Goal: Task Accomplishment & Management: Use online tool/utility

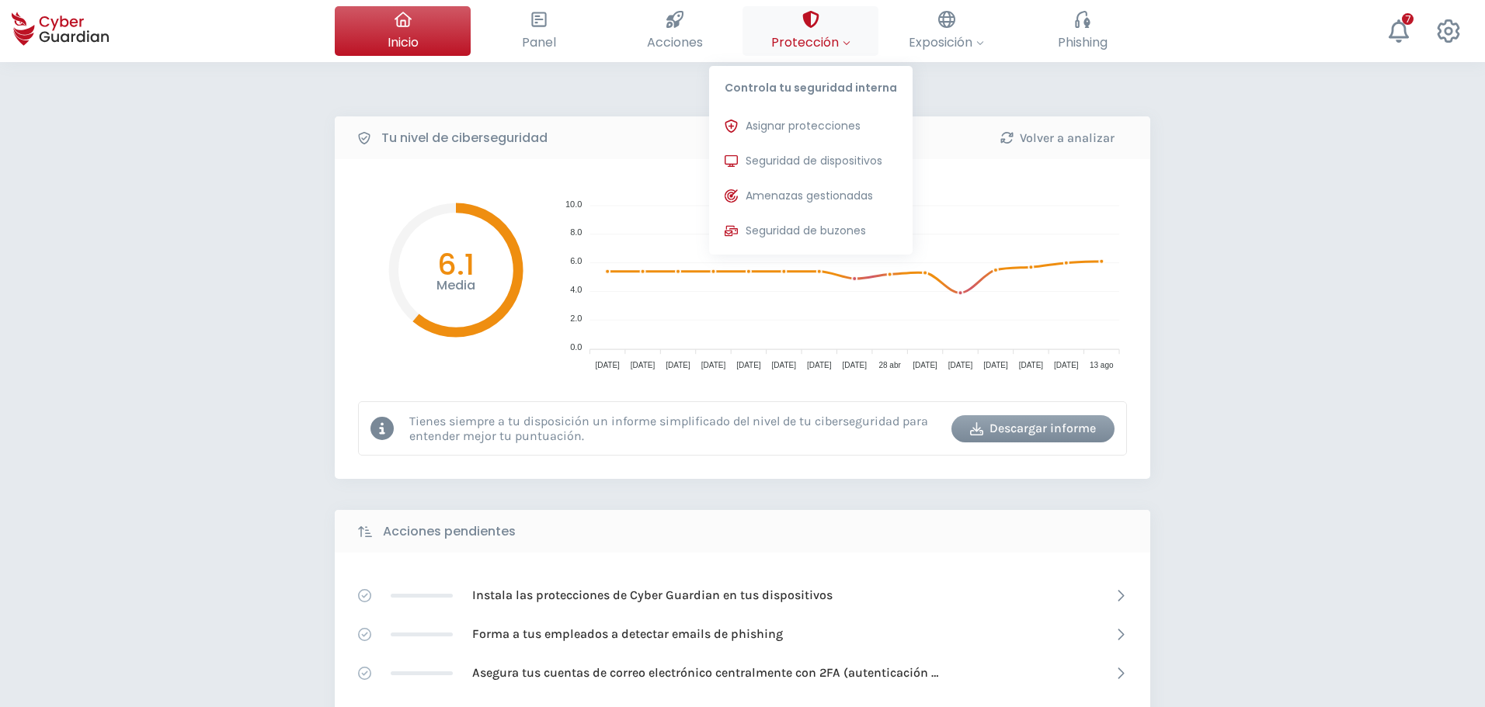
click at [831, 37] on span "Protección" at bounding box center [810, 42] width 79 height 19
click at [815, 151] on button "Seguridad de dispositivos Protecciones instaladas en los dispositivos de tu org…" at bounding box center [810, 161] width 203 height 31
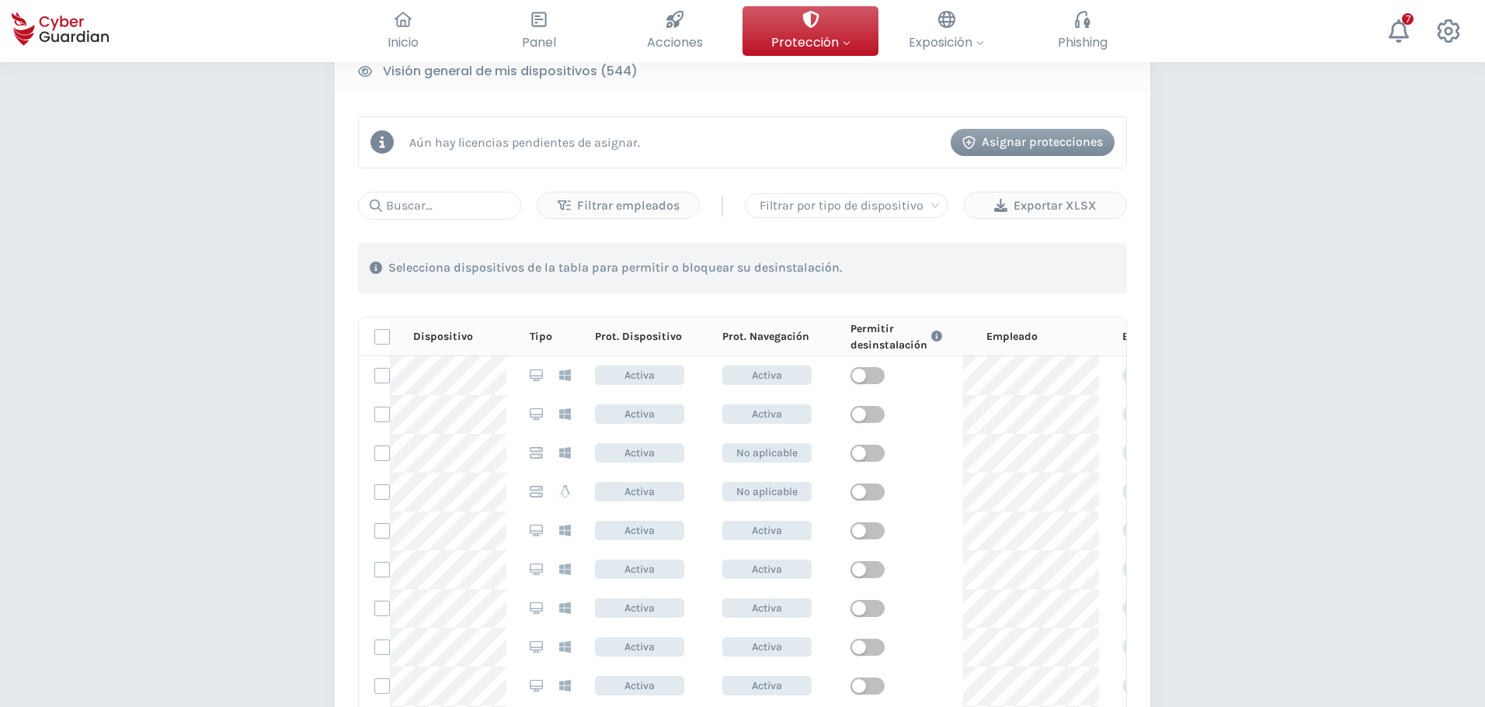
scroll to position [466, 0]
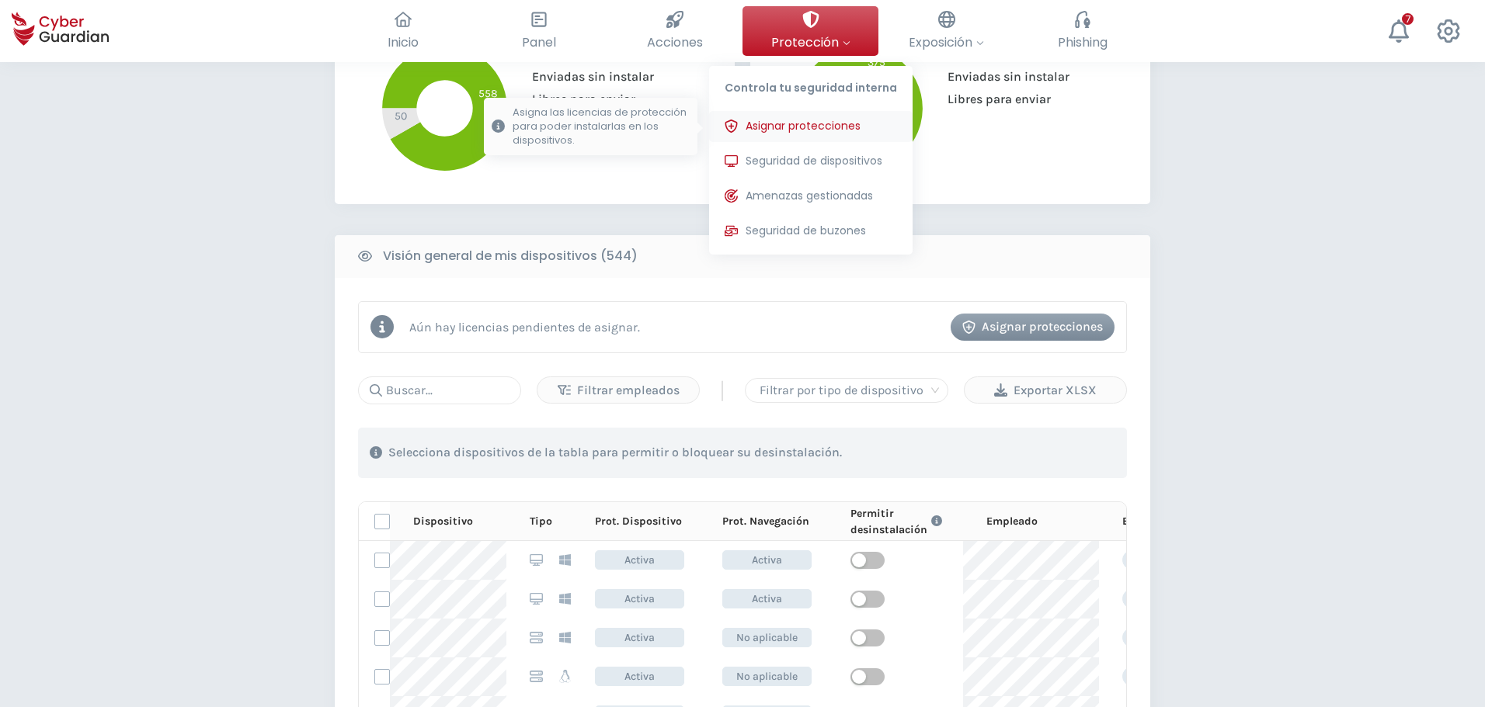
click at [802, 118] on span "Asignar protecciones" at bounding box center [802, 126] width 115 height 16
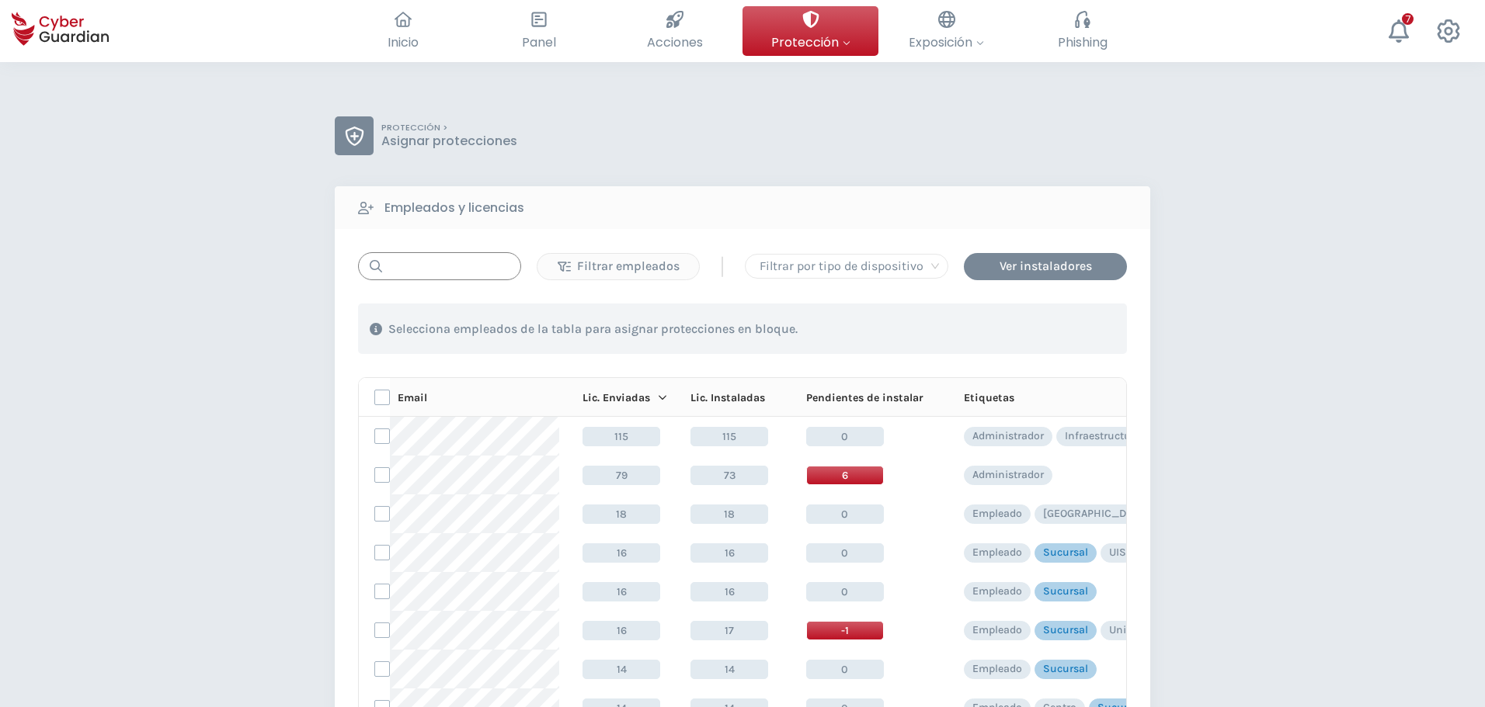
click at [454, 259] on input "text" at bounding box center [439, 266] width 163 height 28
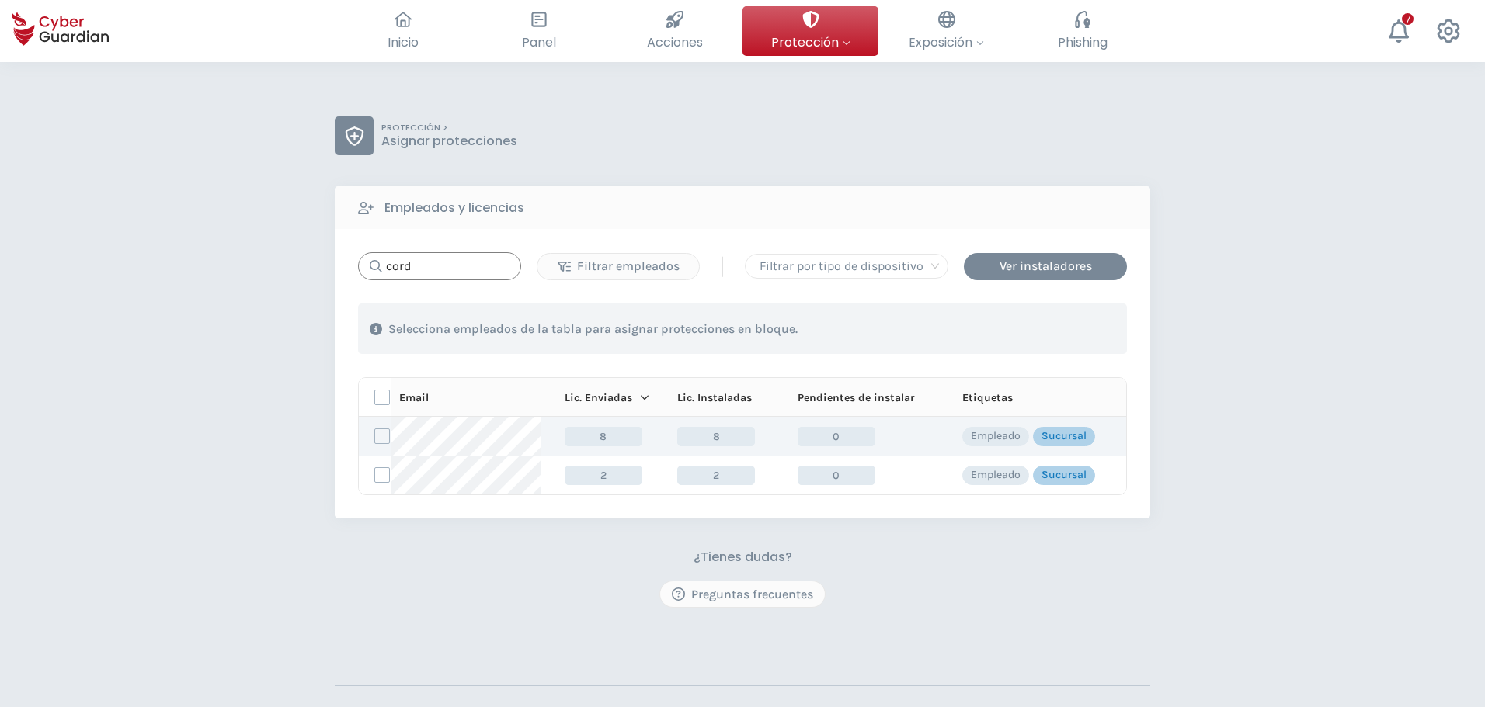
type input "cord"
click at [391, 439] on td at bounding box center [375, 436] width 33 height 39
click at [381, 436] on label at bounding box center [382, 437] width 16 height 16
click at [375, 436] on input "checkbox" at bounding box center [375, 436] width 0 height 14
click at [1026, 328] on div "Asignar protecciones" at bounding box center [1032, 329] width 141 height 19
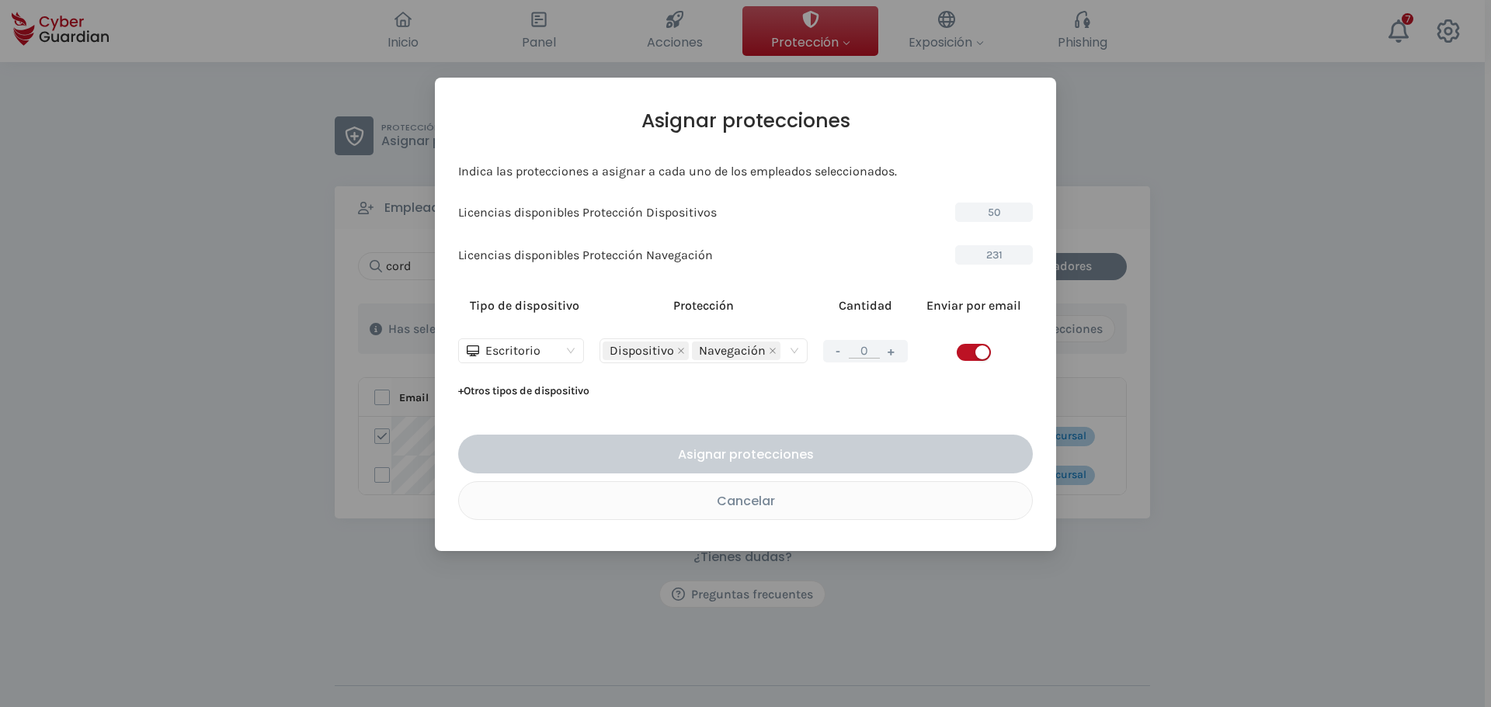
click at [889, 352] on button "+" at bounding box center [891, 351] width 19 height 19
type input "1"
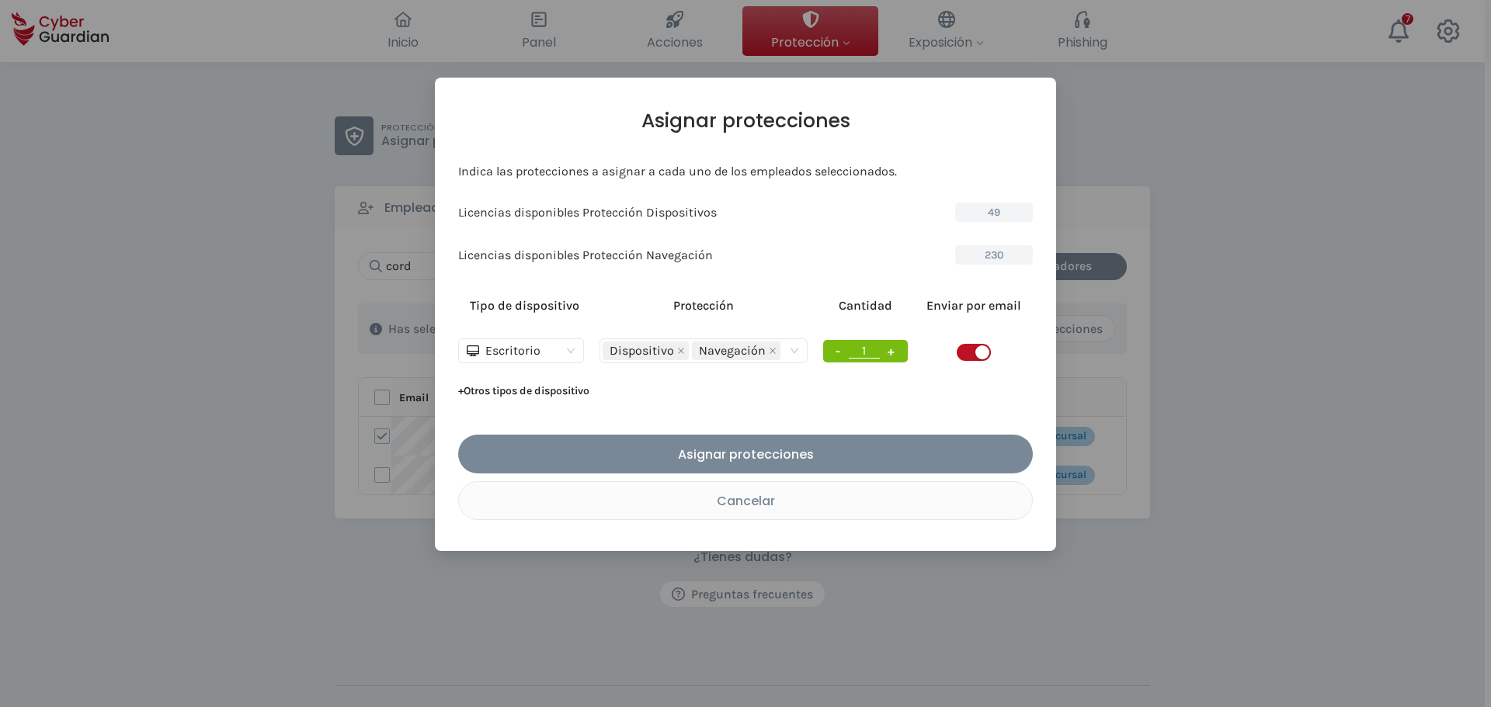
click at [964, 351] on span "button" at bounding box center [974, 352] width 34 height 17
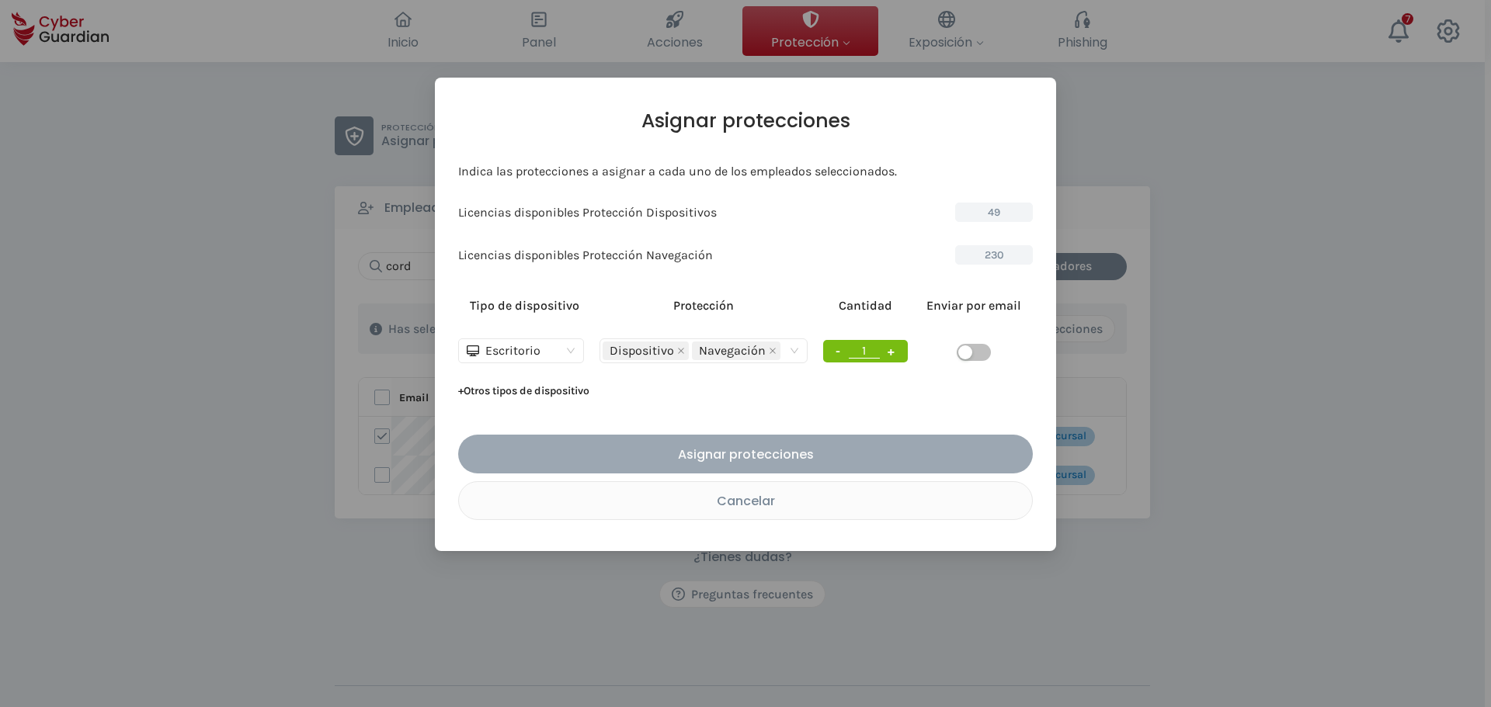
click at [775, 457] on div "Asignar protecciones" at bounding box center [745, 454] width 551 height 19
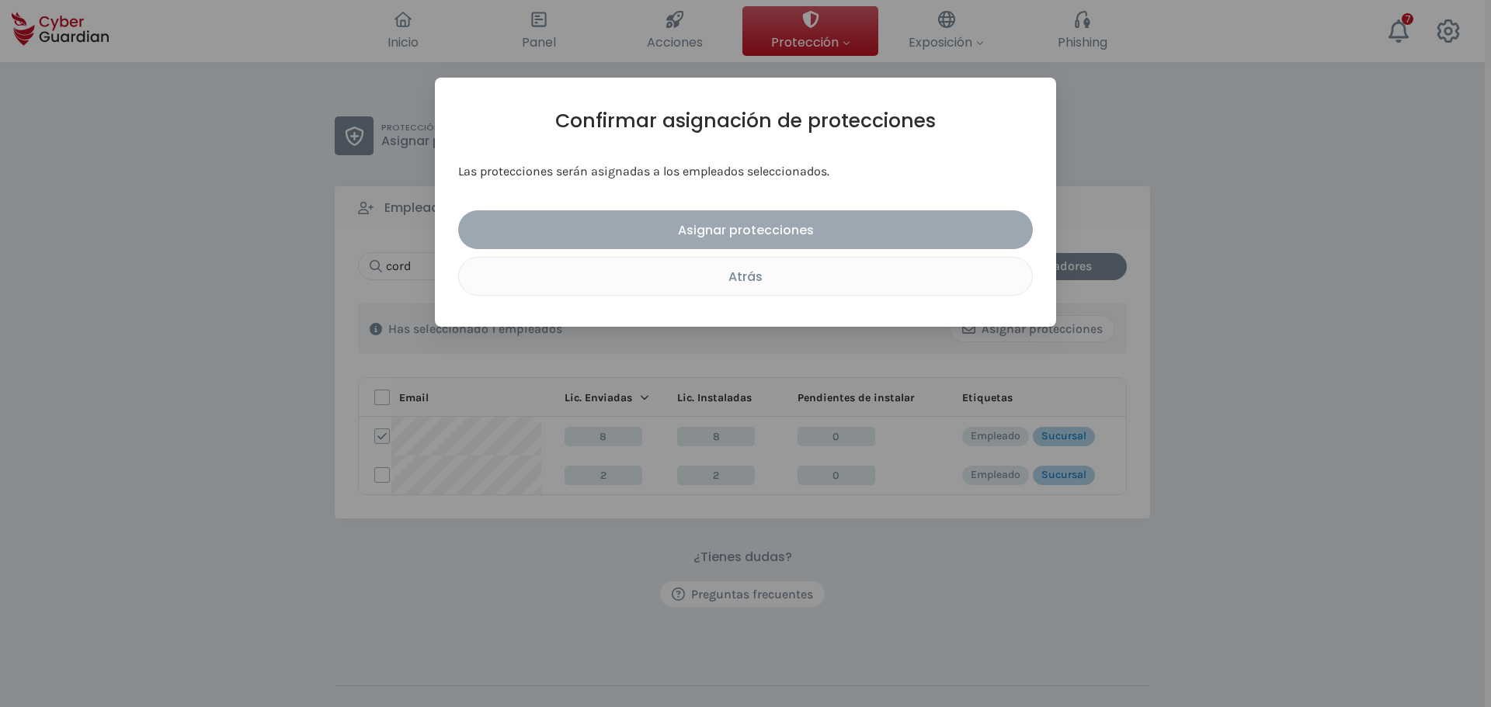
click at [744, 231] on div "Asignar protecciones" at bounding box center [745, 230] width 551 height 19
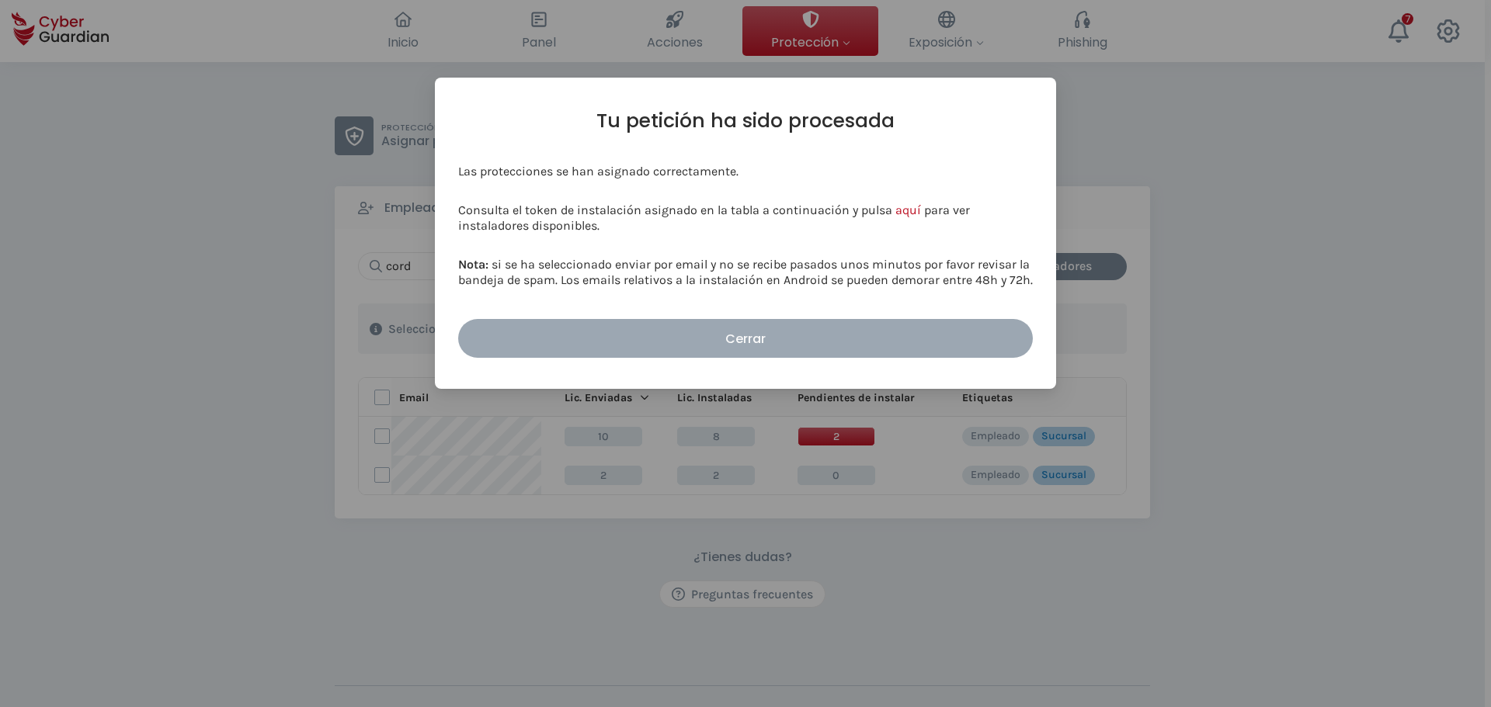
click at [777, 343] on div "Cerrar" at bounding box center [745, 338] width 551 height 19
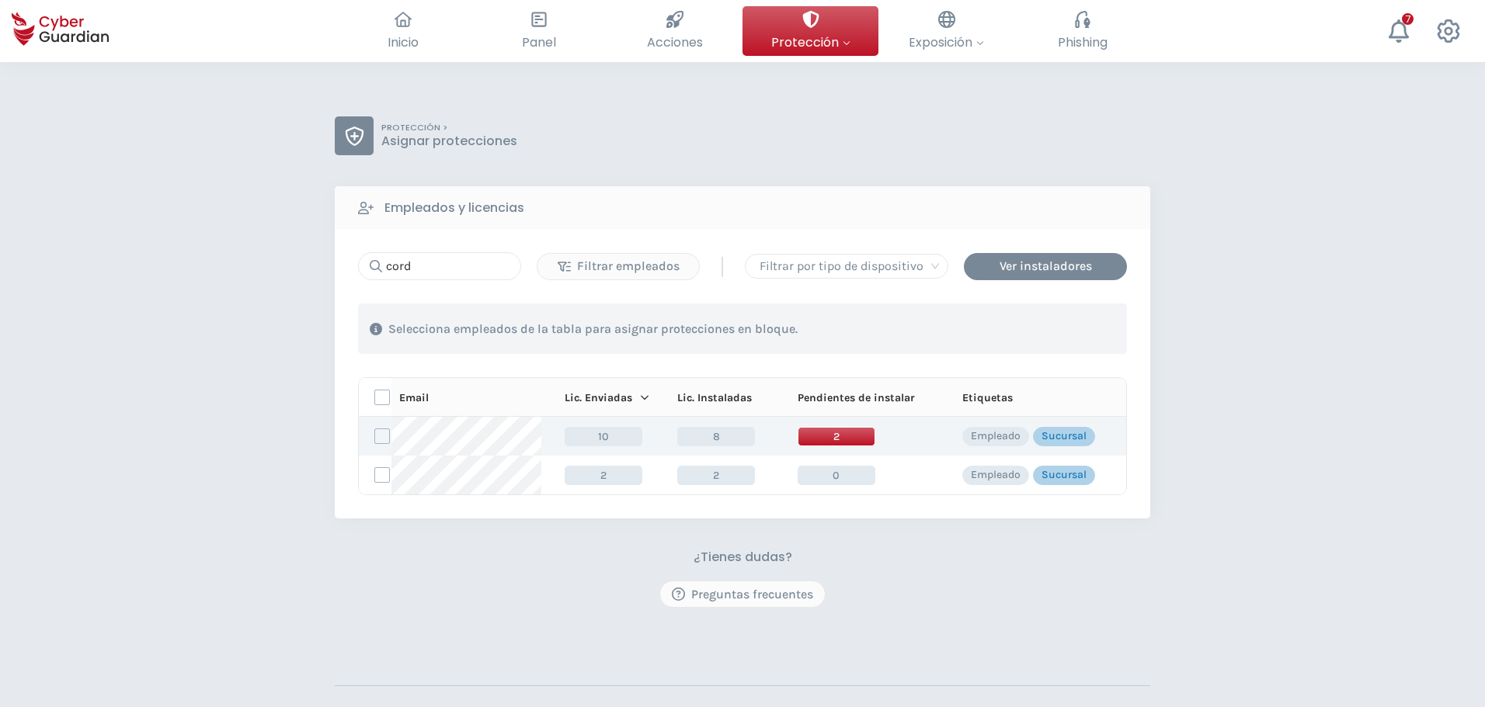
click at [840, 436] on span "2" at bounding box center [836, 436] width 78 height 19
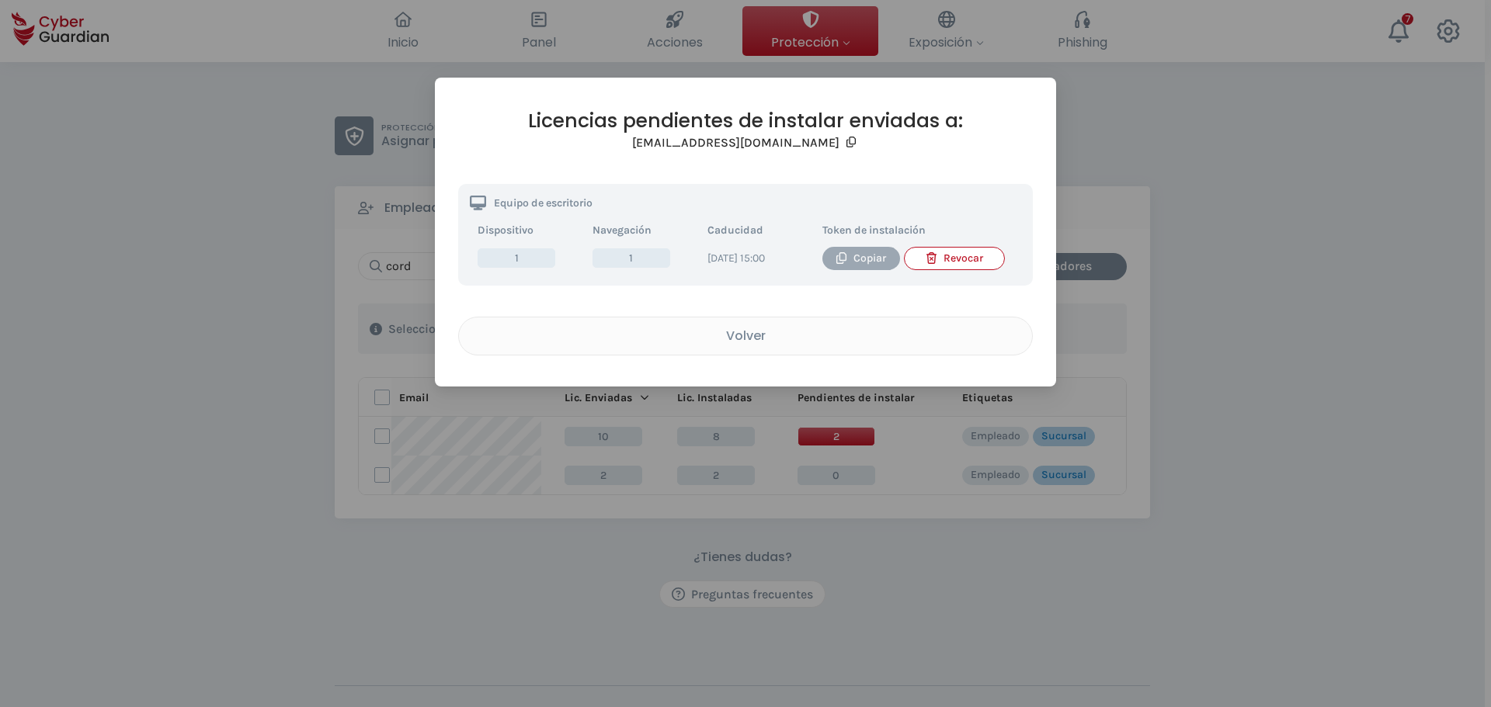
click at [861, 267] on button "Copiar" at bounding box center [861, 258] width 78 height 23
click at [751, 346] on div "Volver" at bounding box center [746, 335] width 550 height 19
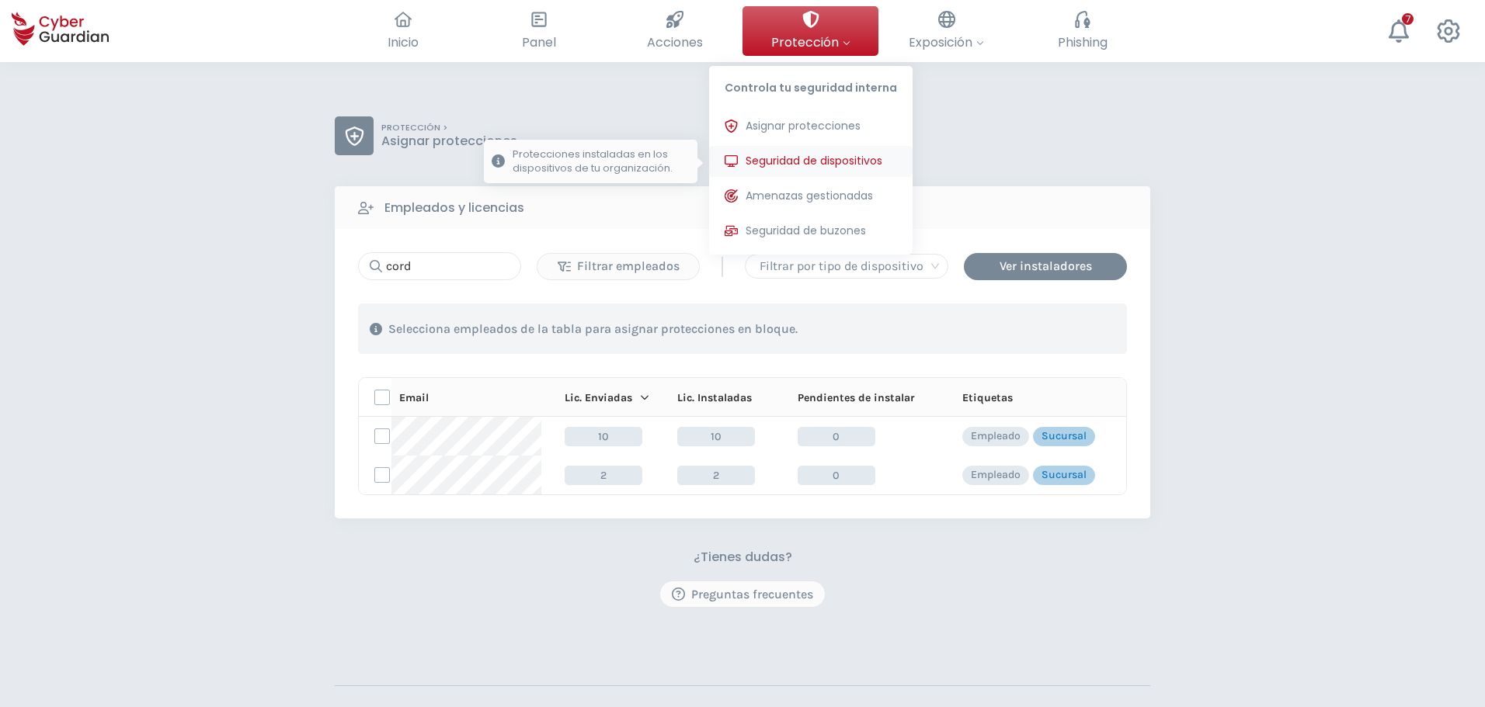
click at [815, 154] on span "Seguridad de dispositivos" at bounding box center [813, 161] width 137 height 16
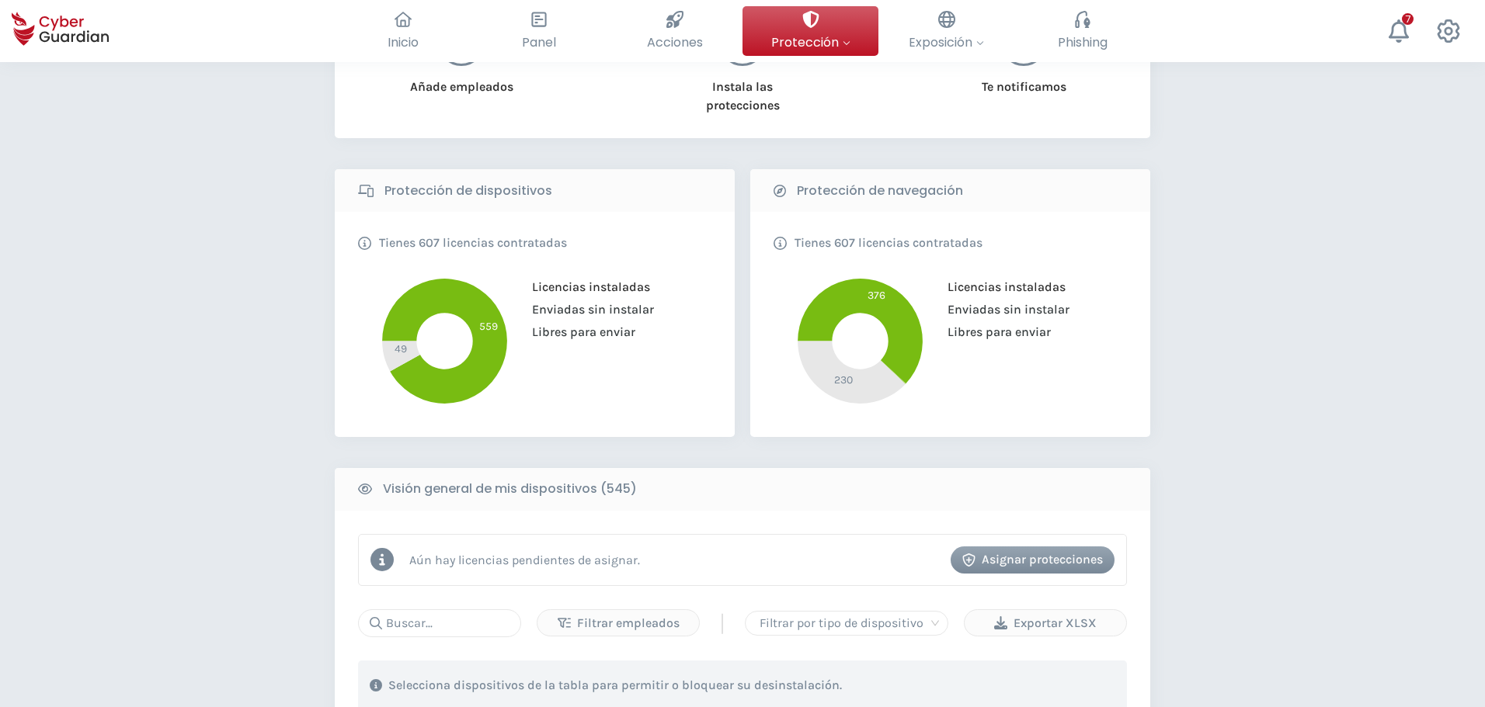
scroll to position [311, 0]
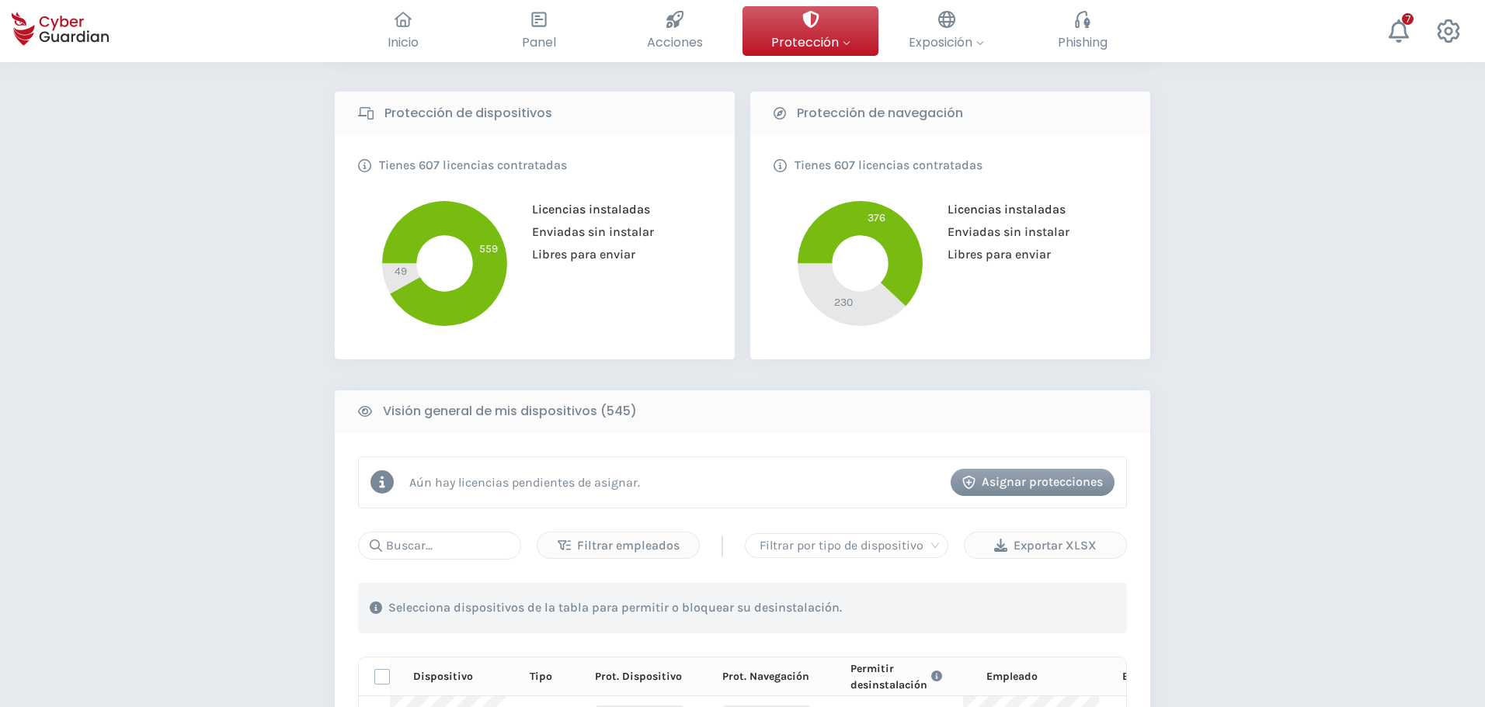
click at [436, 551] on input "text" at bounding box center [439, 546] width 163 height 28
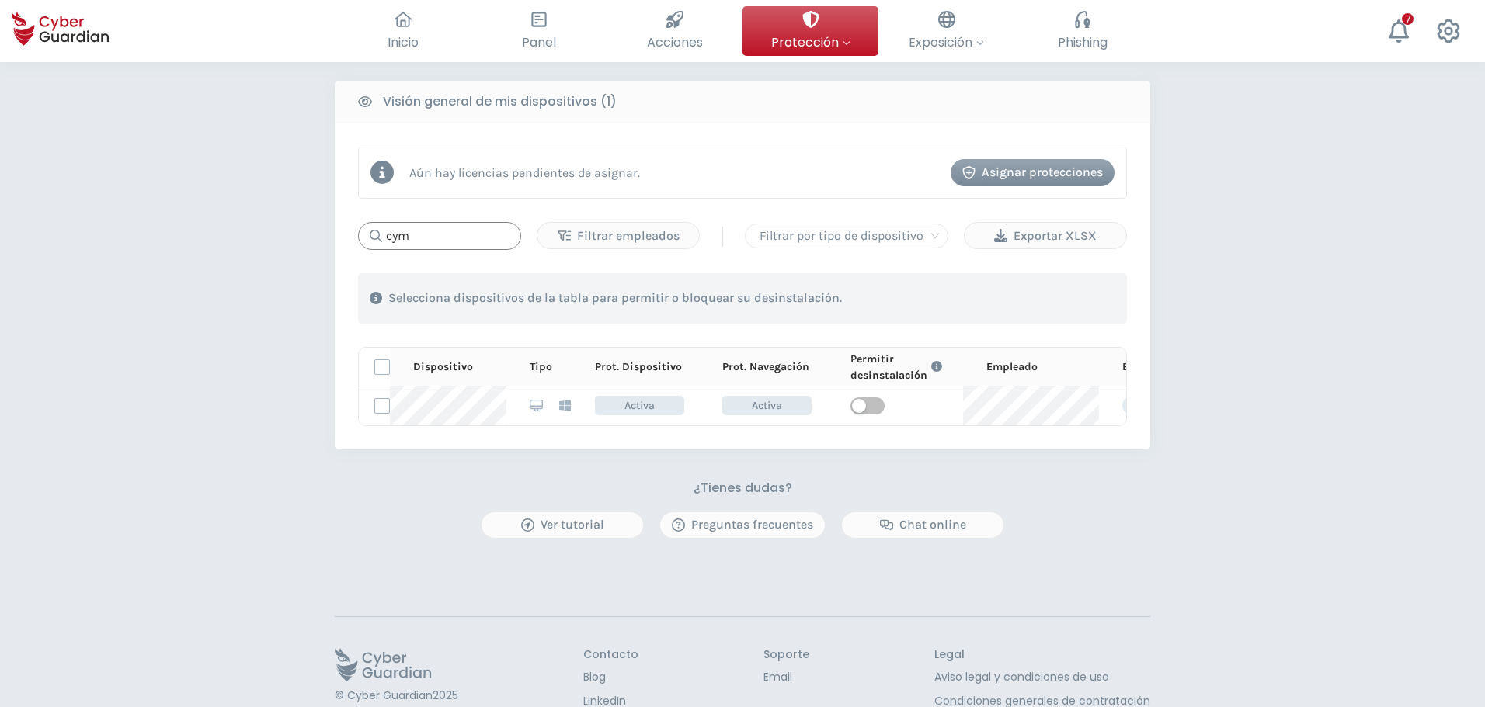
scroll to position [621, 0]
type input "cym"
